Goal: Answer question/provide support

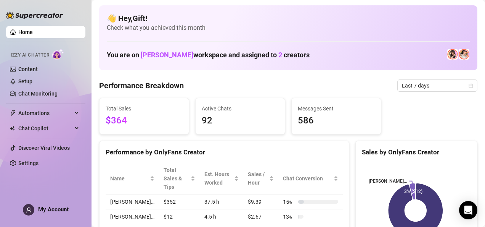
click at [443, 133] on div "Total Sales $364 Active Chats 92 Messages Sent 586" at bounding box center [288, 116] width 385 height 37
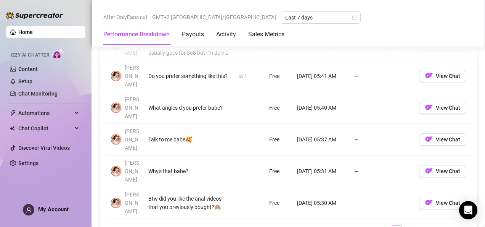
scroll to position [886, 0]
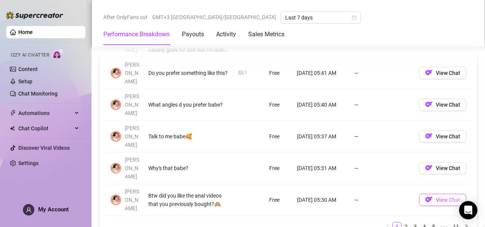
click at [452, 196] on span "View Chat" at bounding box center [448, 199] width 24 height 6
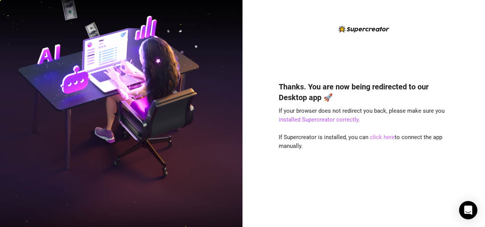
click at [382, 135] on link "click here" at bounding box center [382, 137] width 25 height 7
click at [378, 138] on link "click here" at bounding box center [382, 137] width 25 height 7
click at [373, 140] on link "click here" at bounding box center [382, 137] width 25 height 7
click at [374, 137] on link "click here" at bounding box center [382, 137] width 25 height 7
